Goal: Information Seeking & Learning: Learn about a topic

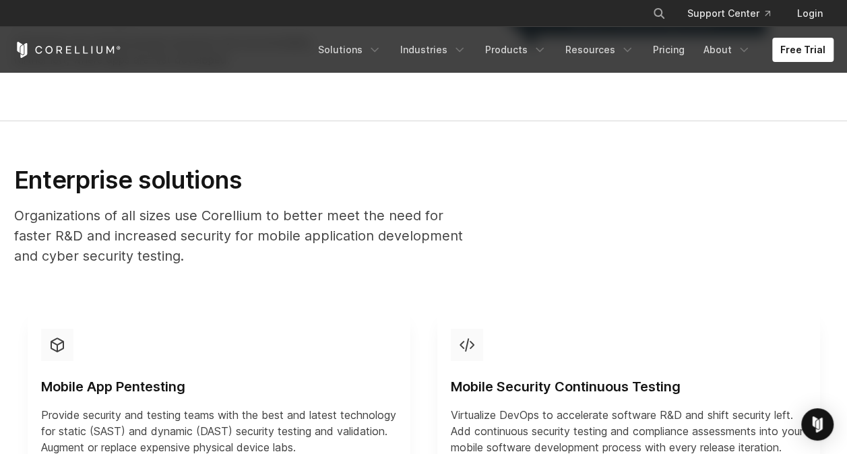
scroll to position [1223, 0]
click at [523, 45] on link "Products" at bounding box center [516, 50] width 78 height 24
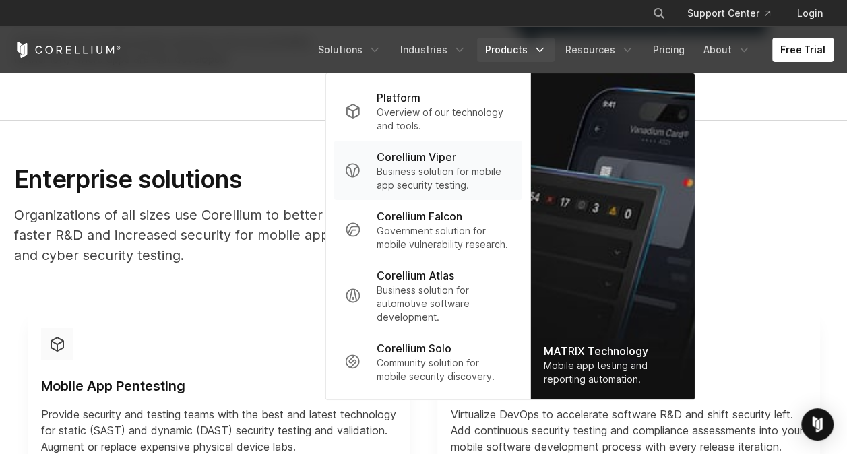
click at [443, 158] on p "Corellium Viper" at bounding box center [417, 157] width 80 height 16
